Goal: Register for event/course

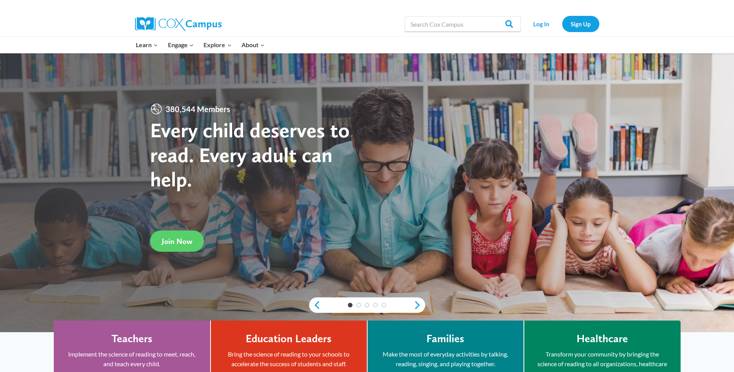
click at [536, 26] on link "Log In" at bounding box center [542, 24] width 34 height 16
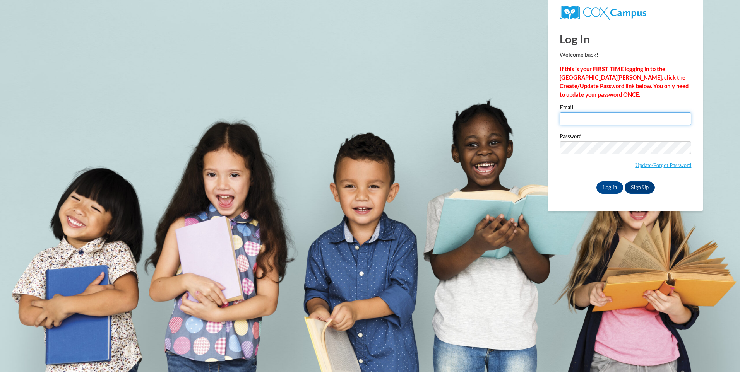
click at [599, 115] on input "Email" at bounding box center [626, 118] width 132 height 13
type input "v"
type input "missy41718@att.net"
click at [609, 186] on input "Log In" at bounding box center [609, 188] width 27 height 12
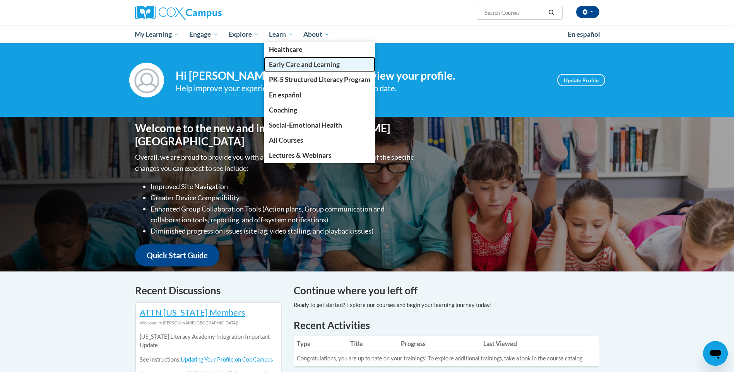
click at [290, 65] on span "Early Care and Learning" at bounding box center [304, 64] width 71 height 8
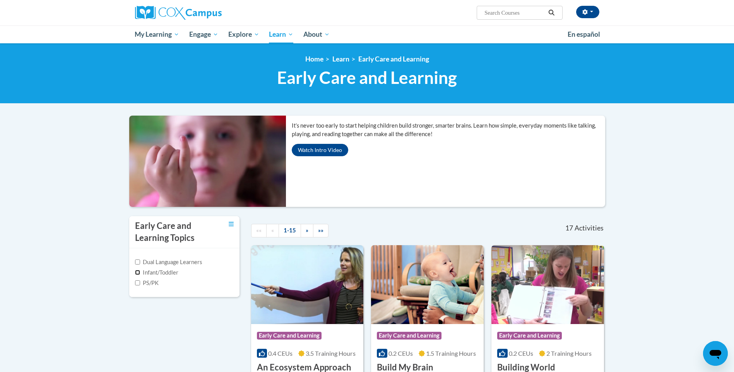
click at [137, 271] on input "Infant/Toddler" at bounding box center [137, 272] width 5 height 5
checkbox input "true"
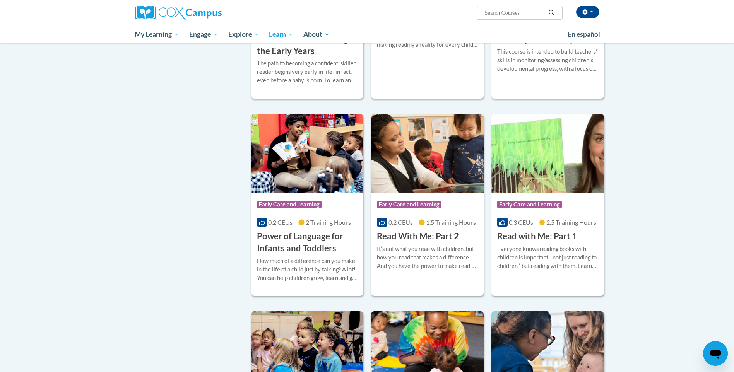
scroll to position [348, 0]
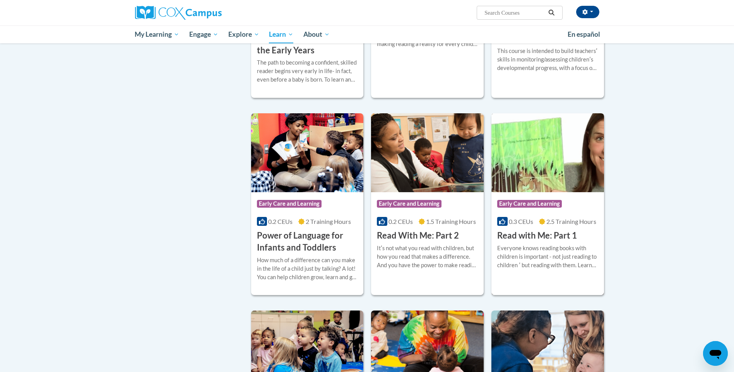
click at [531, 235] on h3 "Read with Me: Part 1" at bounding box center [537, 236] width 80 height 12
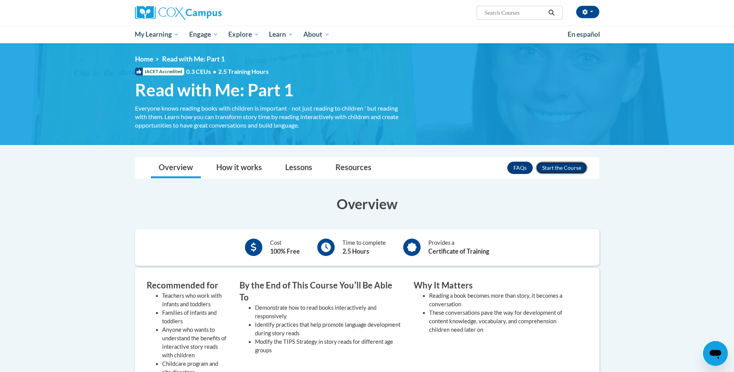
click at [552, 169] on button "Enroll" at bounding box center [561, 168] width 51 height 12
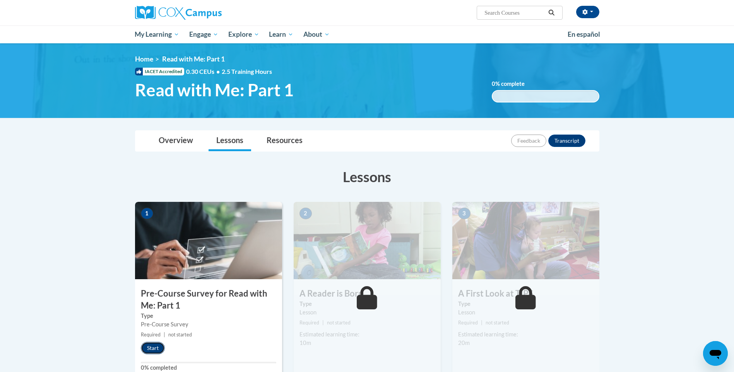
click at [151, 345] on button "Start" at bounding box center [153, 348] width 24 height 12
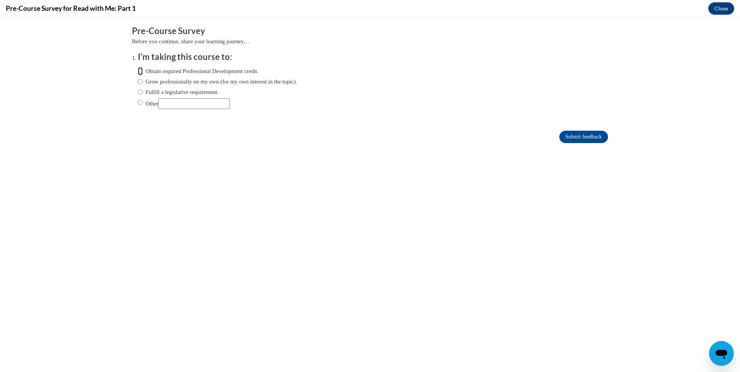
click at [138, 73] on input "Obtain required Professional Development credit." at bounding box center [140, 71] width 5 height 9
radio input "true"
click at [567, 137] on input "Submit feedback" at bounding box center [583, 137] width 49 height 12
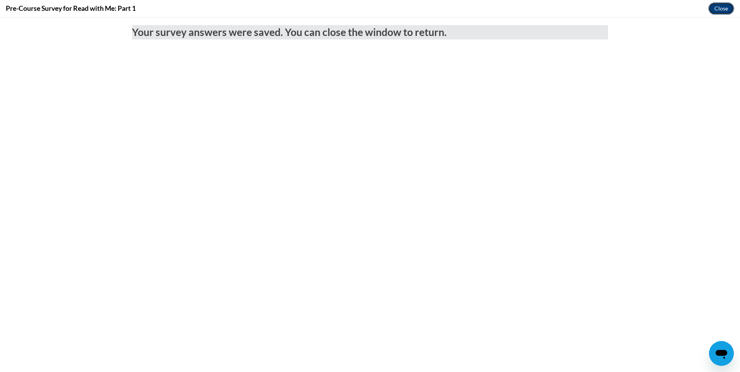
click at [722, 3] on button "Close" at bounding box center [721, 8] width 26 height 12
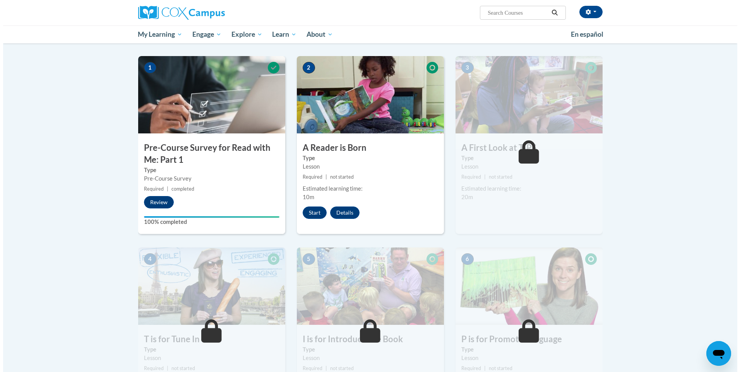
scroll to position [155, 0]
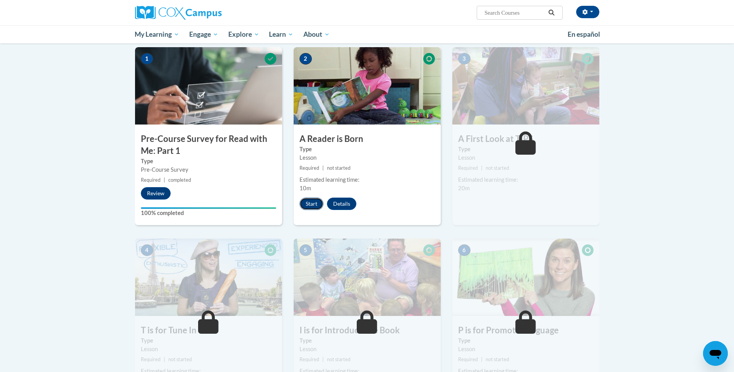
click at [312, 201] on button "Start" at bounding box center [312, 204] width 24 height 12
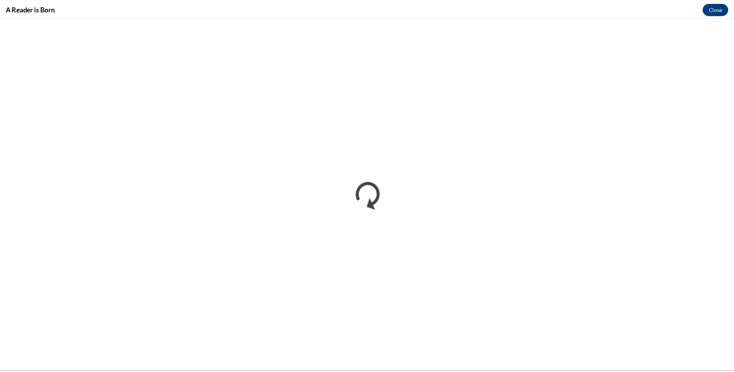
scroll to position [0, 0]
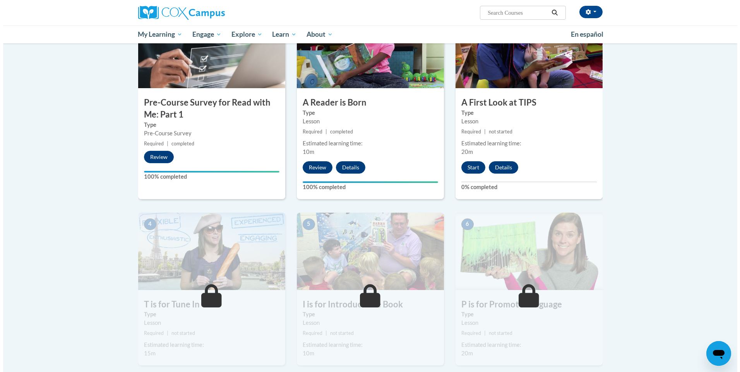
scroll to position [194, 0]
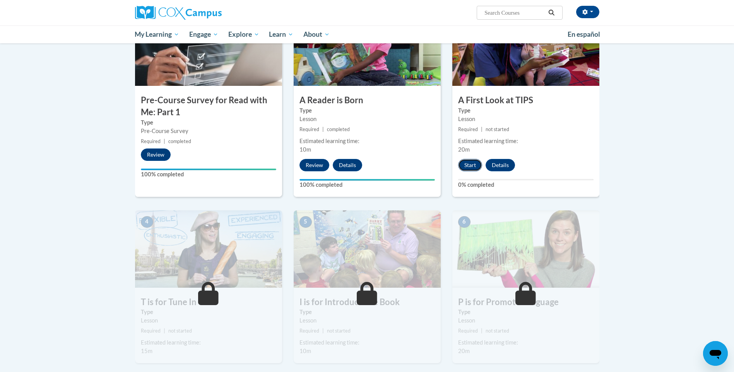
click at [465, 165] on button "Start" at bounding box center [470, 165] width 24 height 12
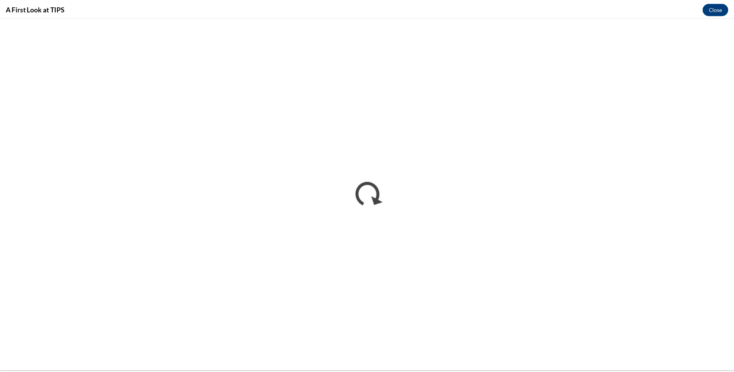
scroll to position [0, 0]
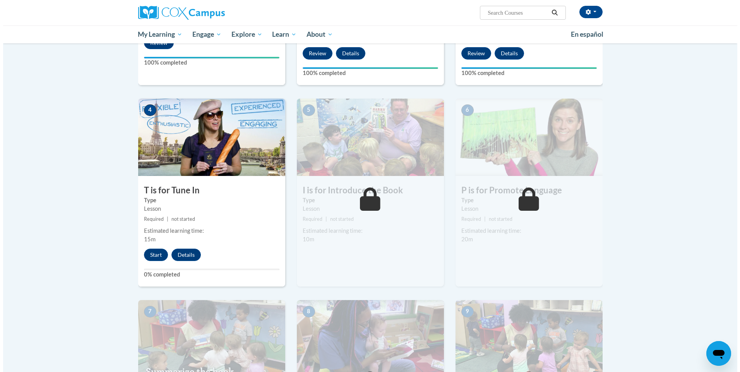
scroll to position [310, 0]
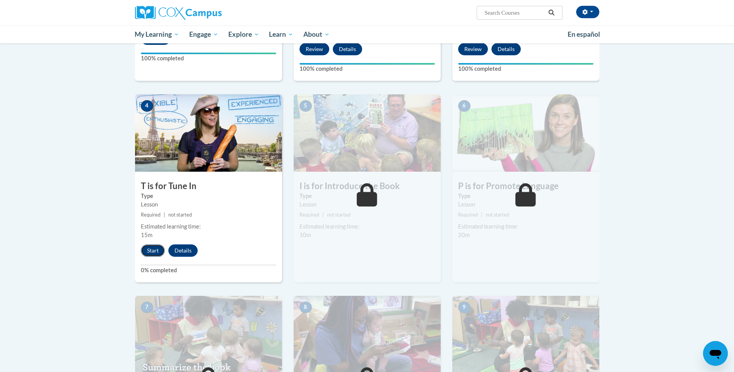
click at [155, 249] on button "Start" at bounding box center [153, 251] width 24 height 12
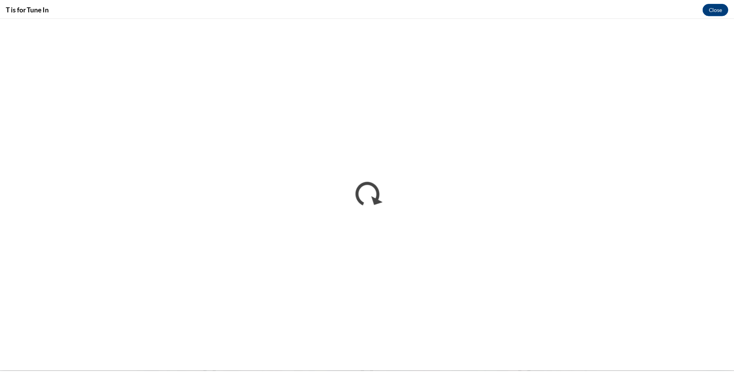
scroll to position [0, 0]
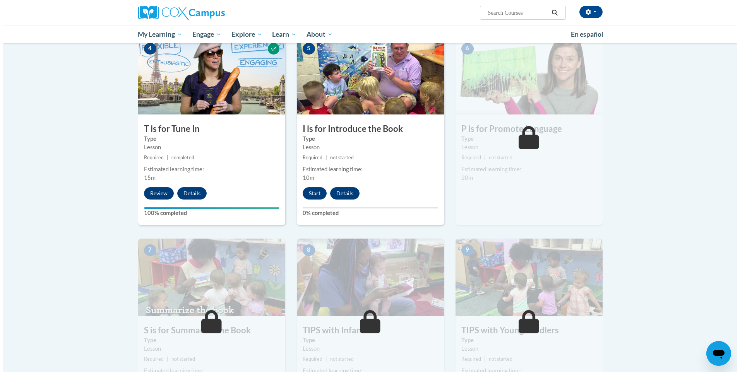
scroll to position [426, 0]
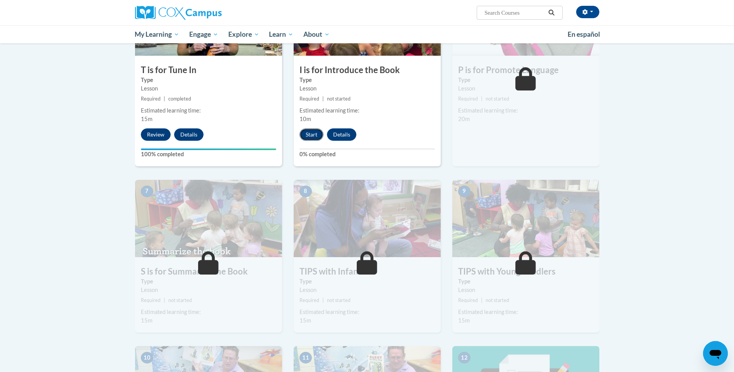
click at [306, 131] on button "Start" at bounding box center [312, 134] width 24 height 12
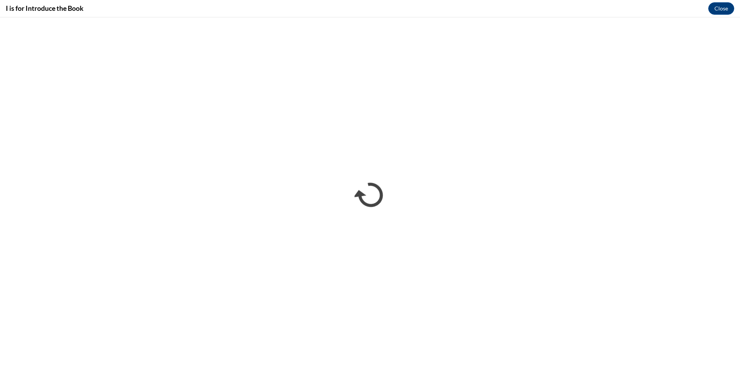
scroll to position [0, 0]
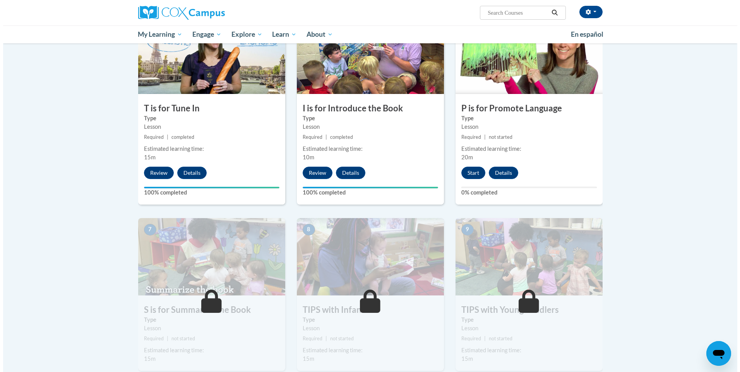
scroll to position [387, 0]
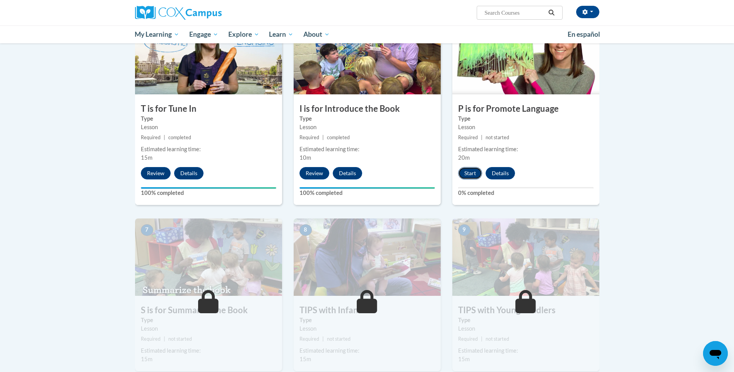
click at [465, 171] on button "Start" at bounding box center [470, 173] width 24 height 12
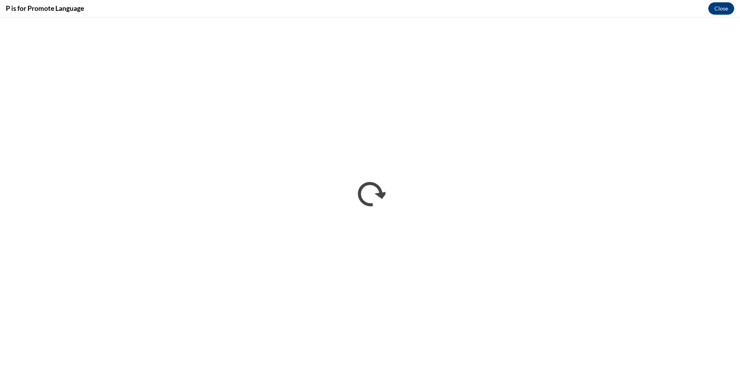
scroll to position [0, 0]
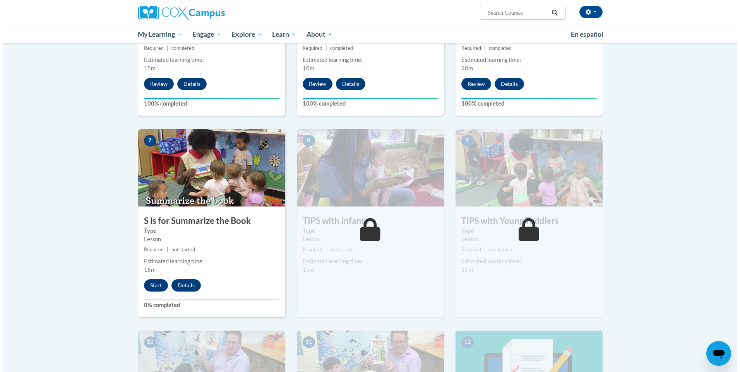
scroll to position [542, 0]
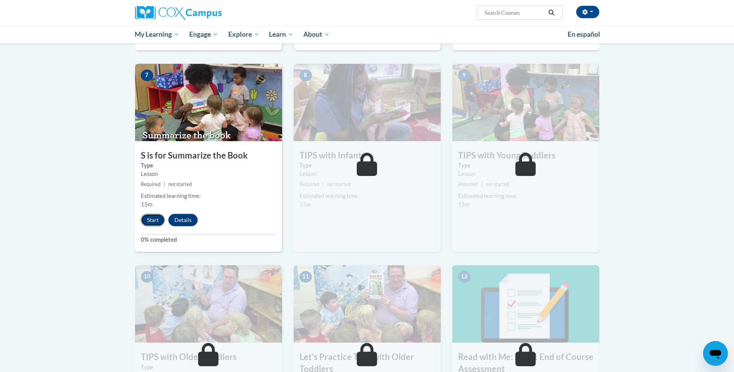
click at [150, 218] on button "Start" at bounding box center [153, 220] width 24 height 12
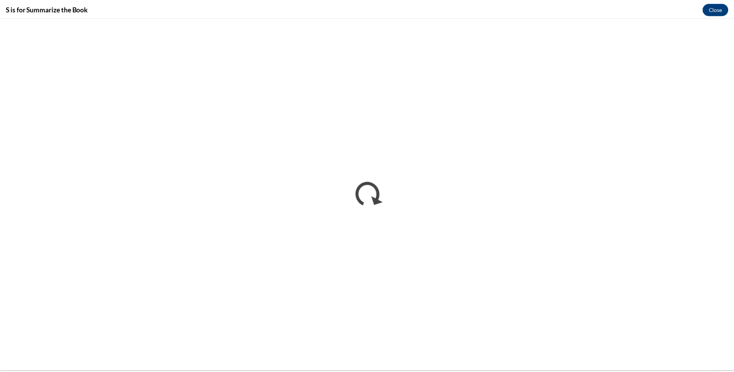
scroll to position [0, 0]
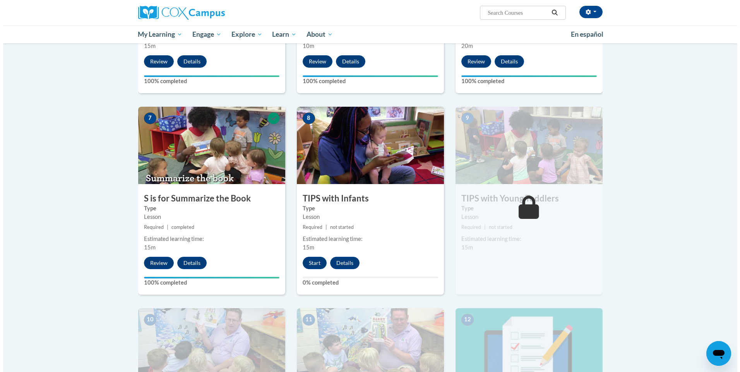
scroll to position [503, 0]
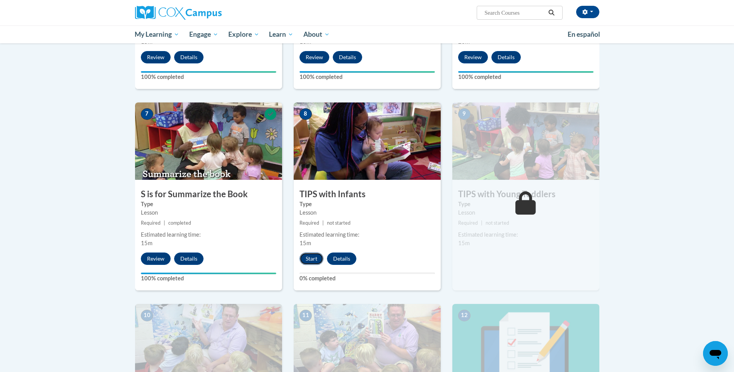
click at [308, 257] on button "Start" at bounding box center [312, 259] width 24 height 12
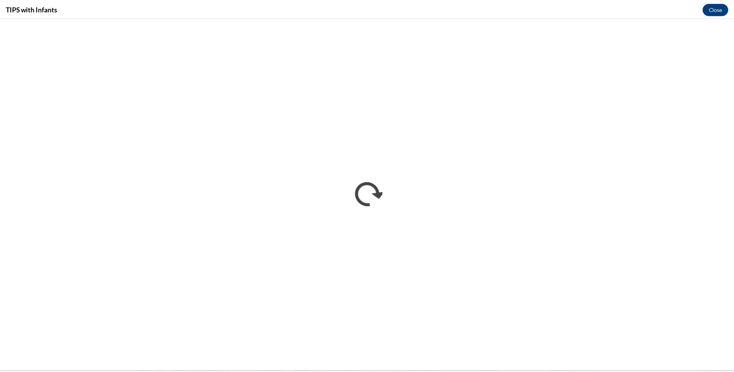
scroll to position [0, 0]
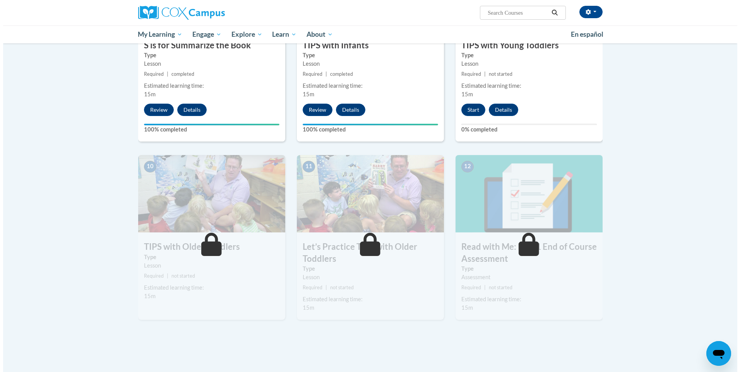
scroll to position [658, 0]
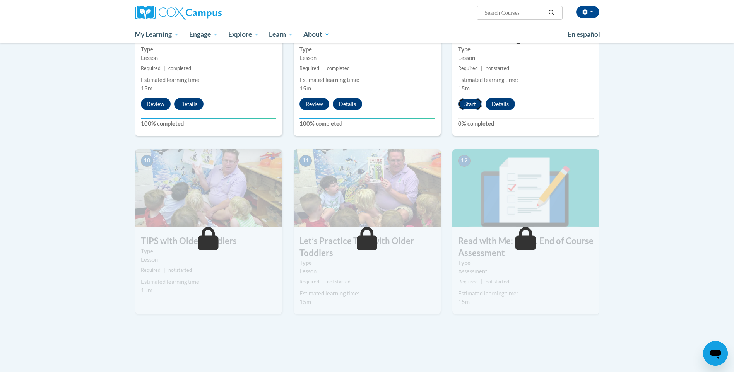
click at [464, 105] on button "Start" at bounding box center [470, 104] width 24 height 12
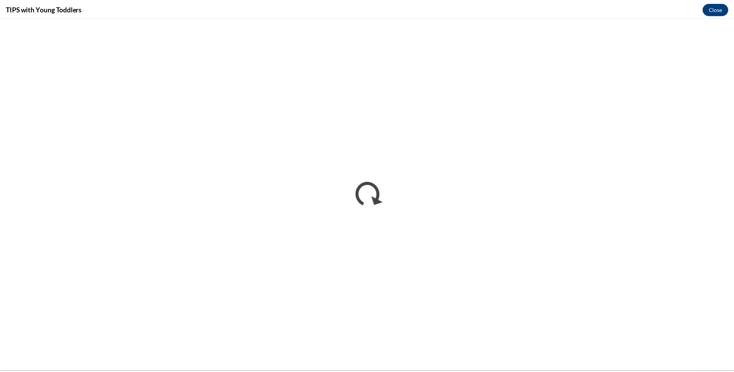
scroll to position [0, 0]
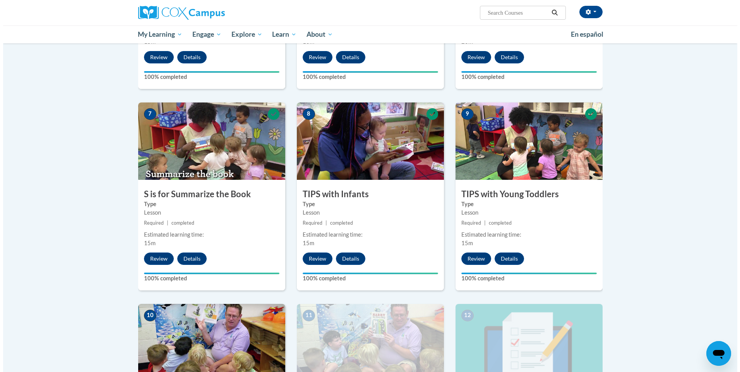
scroll to position [697, 0]
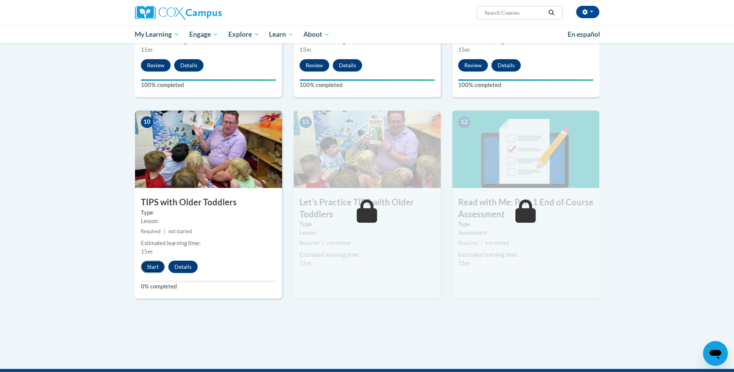
click at [150, 265] on button "Start" at bounding box center [153, 267] width 24 height 12
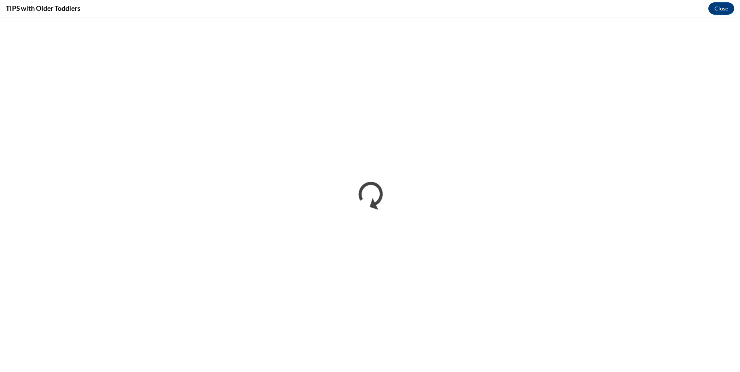
scroll to position [0, 0]
